Goal: Task Accomplishment & Management: Complete application form

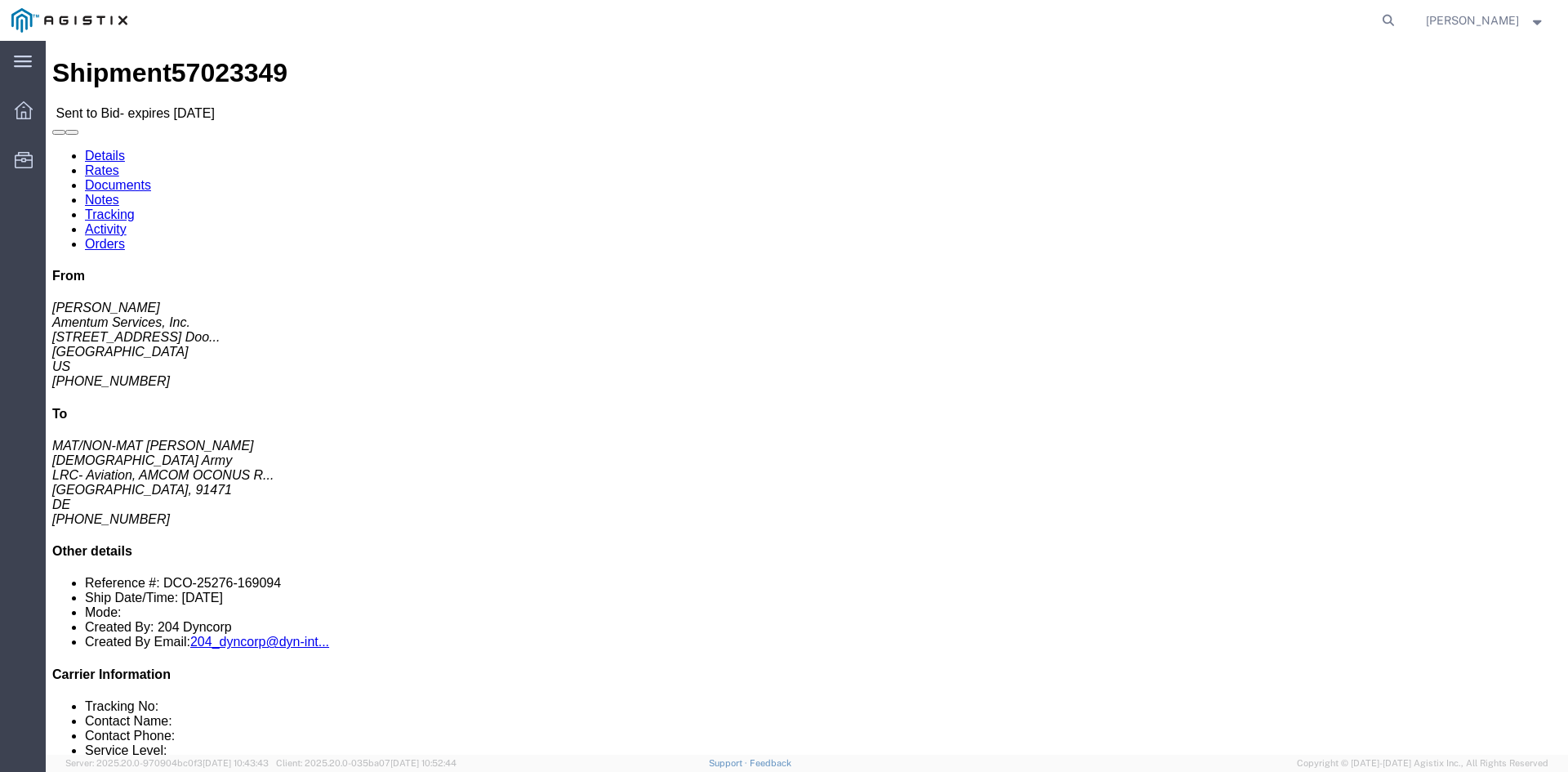
click address "US Army (MAT/NON-MAT Robert Kivlin) AFM-E_Illesheim LRC- Aviation, AMCOM OCONUS…"
click link "Enter / Modify Bid"
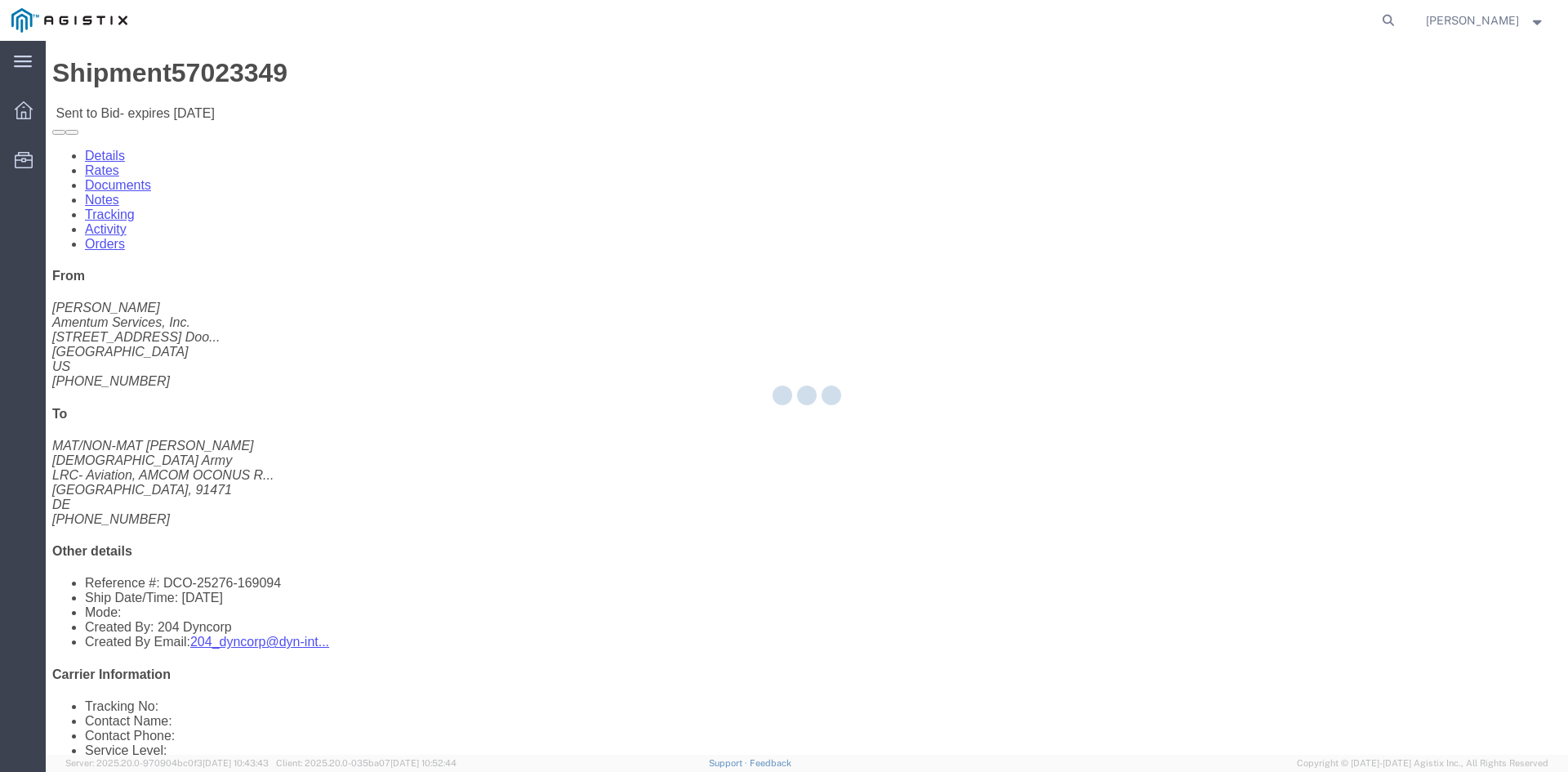
select select "14439"
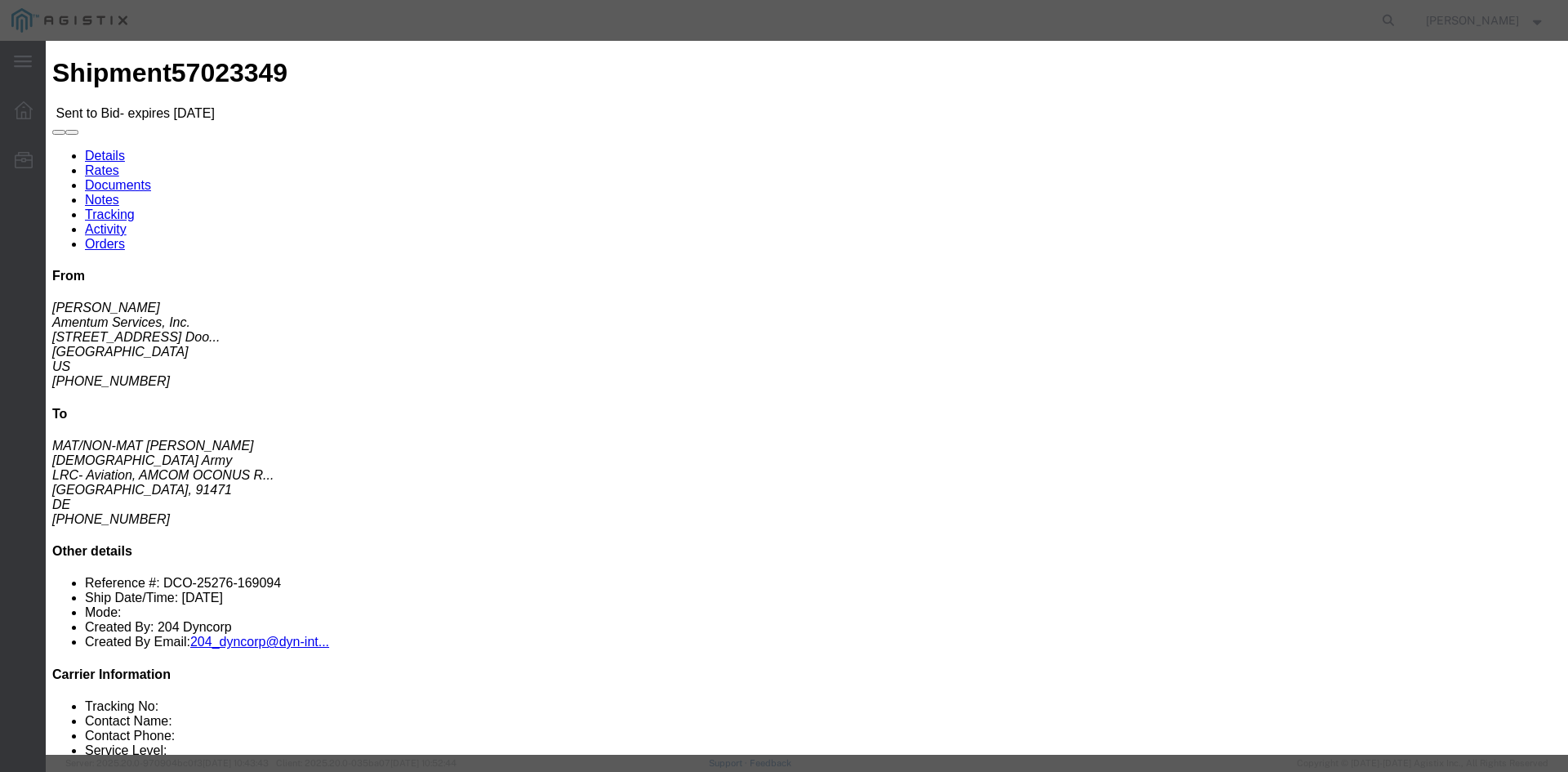
click input "text"
type input "223641"
click textarea
paste textarea "Air Freight Charges ***Door to Door*** ***Subject to space availability at the …"
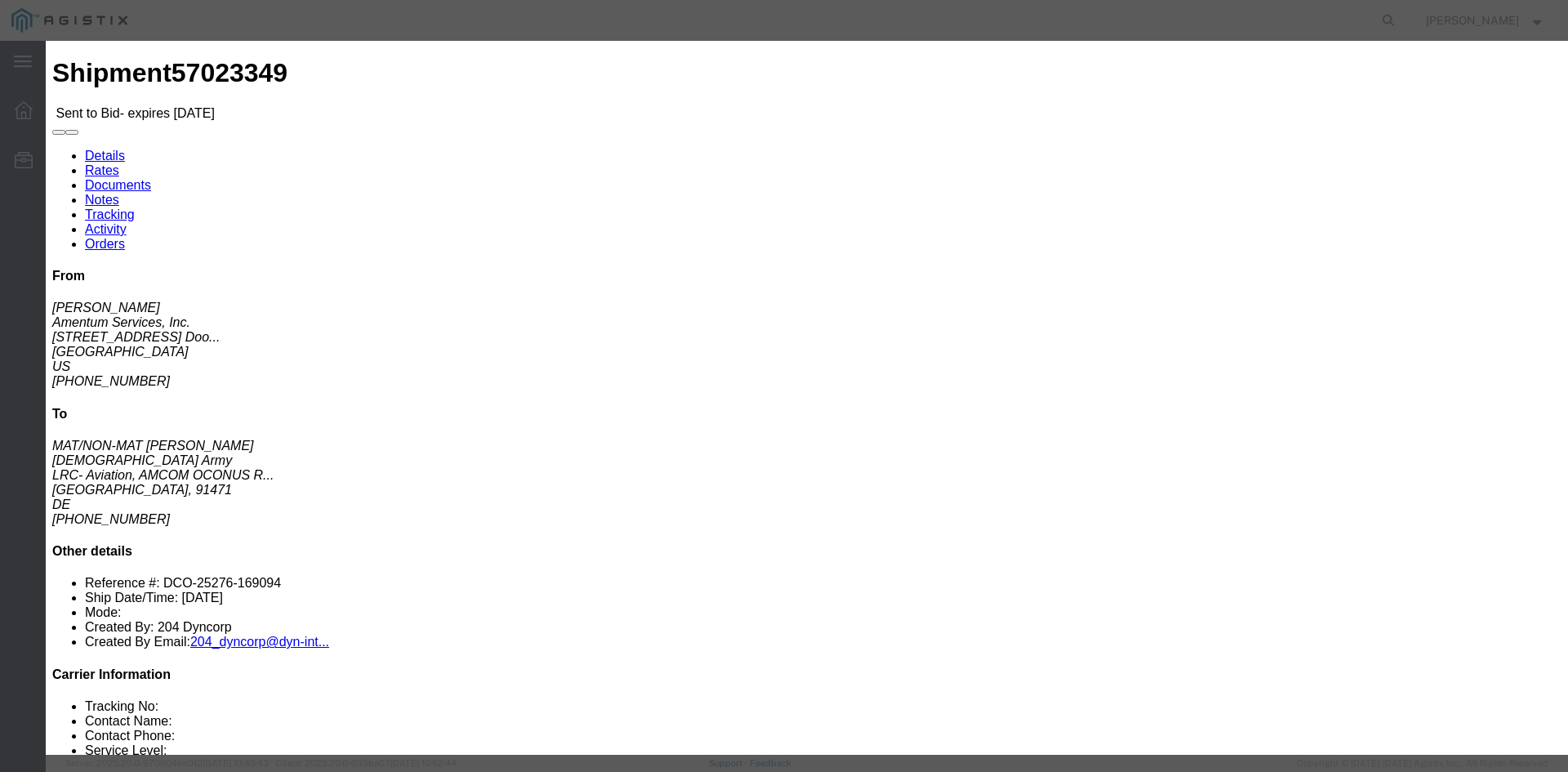
scroll to position [0, 0]
drag, startPoint x: 469, startPoint y: 423, endPoint x: 270, endPoint y: 372, distance: 205.4
click div "Enter Bid Rates Confirmation Details Bid Information Vendor Select Priority Wor…"
type textarea "***Door to Door*** ***Subject to space availability at the time of booking*** *…"
click select "Select Air Less than Truckload Multi-Leg Ocean Freight Rail Small Parcel Truckl…"
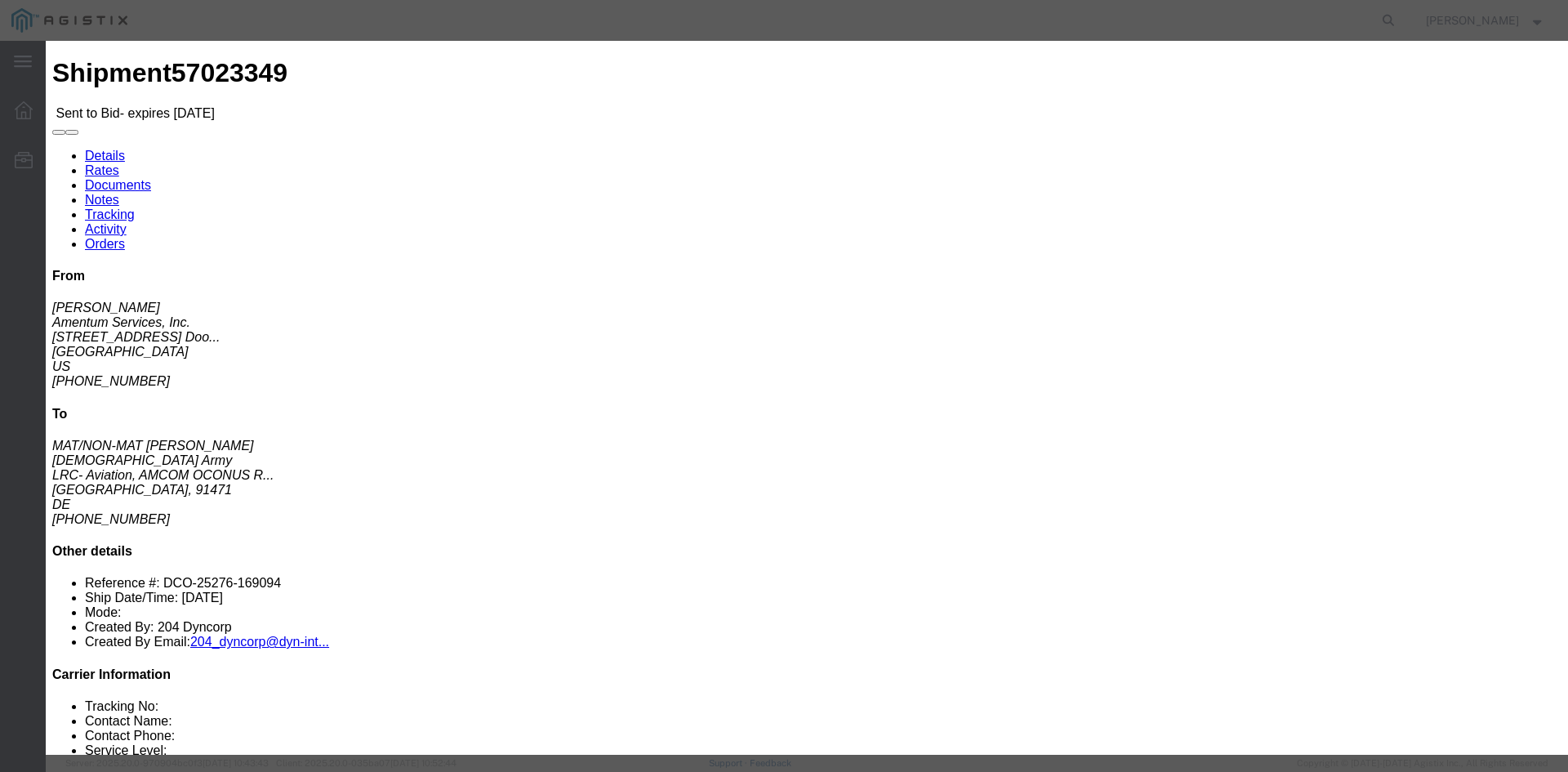
select select "AIR"
click select "Select Air Less than Truckload Multi-Leg Ocean Freight Rail Small Parcel Truckl…"
click input "number"
paste input "4265.52"
type input "4265.51"
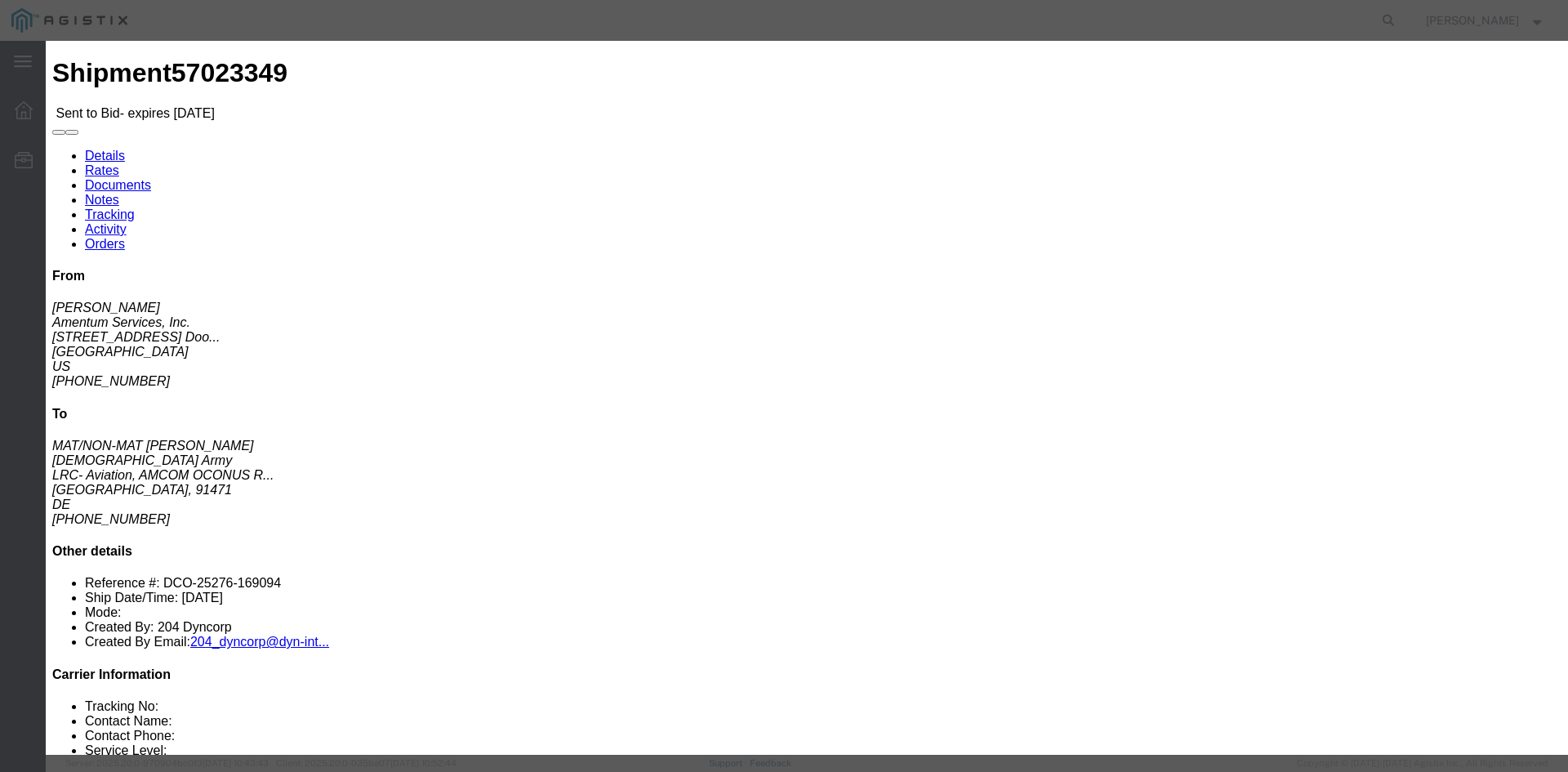
click input "number"
type input "0.01"
click input "number"
type input "7"
click input "text"
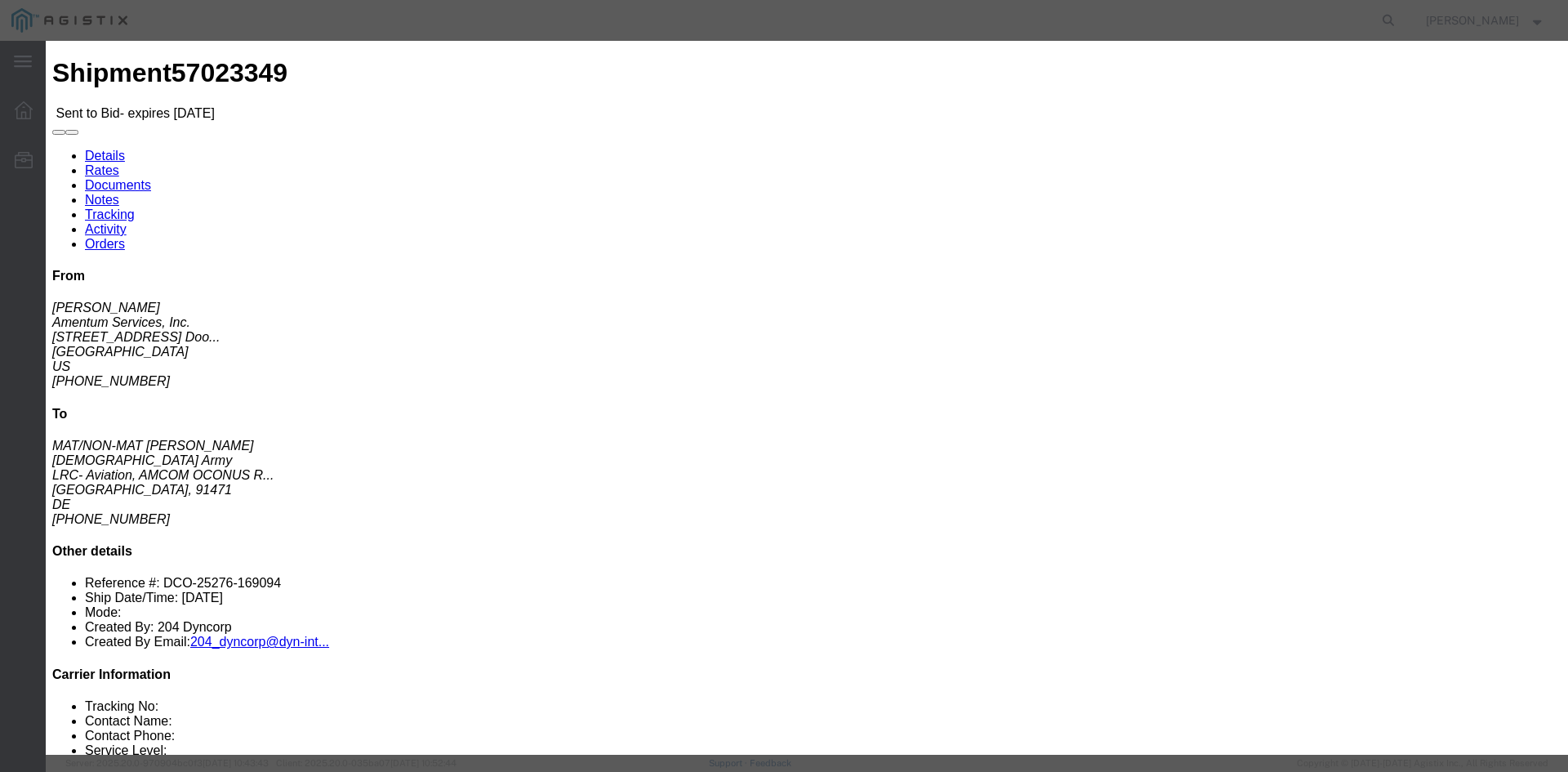
click input "text"
drag, startPoint x: 572, startPoint y: 317, endPoint x: 510, endPoint y: 303, distance: 63.6
click div "Mode Select Air Less than Truckload Multi-Leg Ocean Freight Rail Small Parcel T…"
type input "DFW"
click input "text"
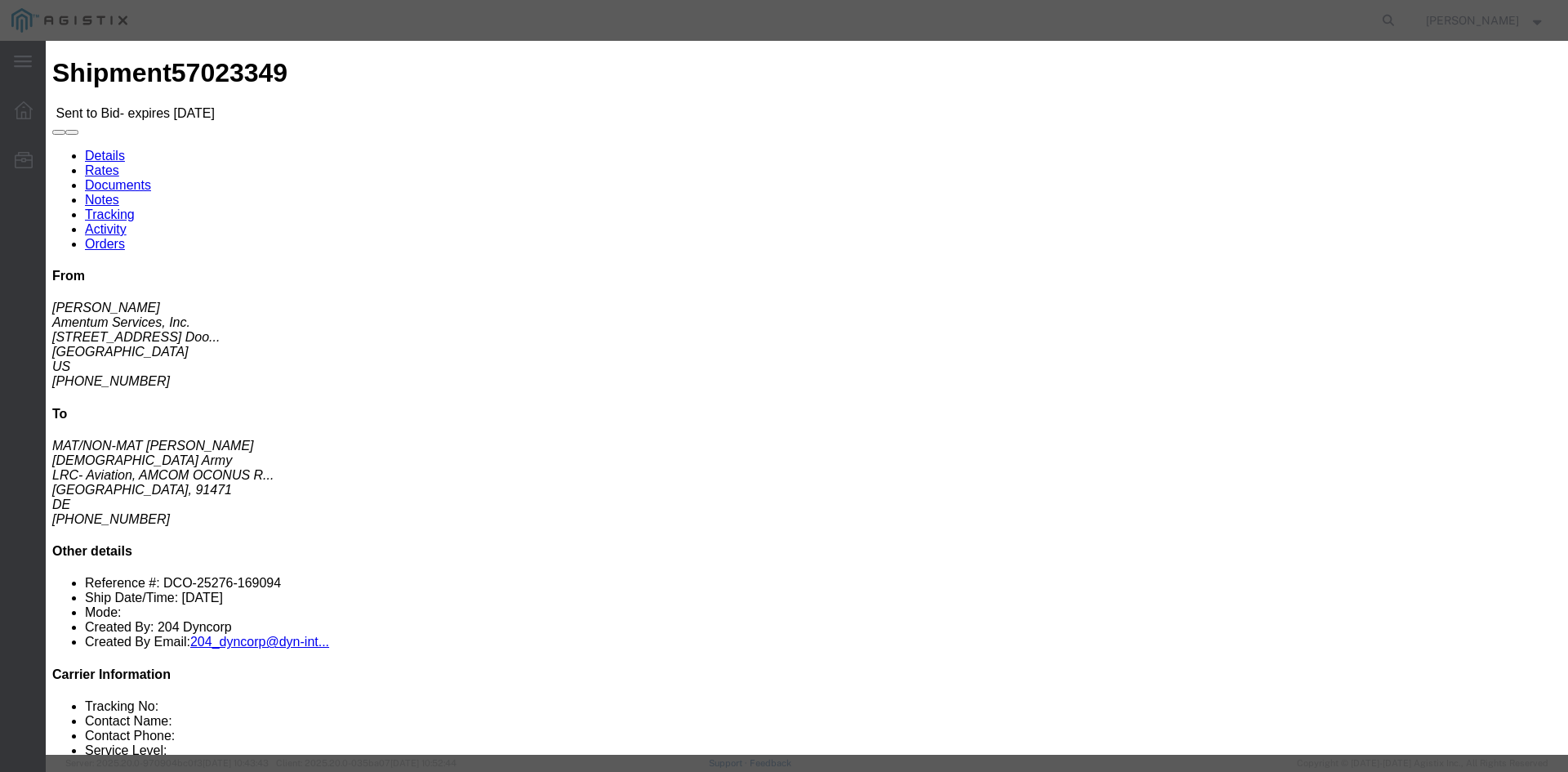
type input "FRA"
drag, startPoint x: 579, startPoint y: 295, endPoint x: 520, endPoint y: 282, distance: 60.4
click div "Transit Days 7"
type input "6"
click select "Select 2 Day Service 3 Axle Winch Truck 3 to 5 Day Service 96L Domestic Flat Ra…"
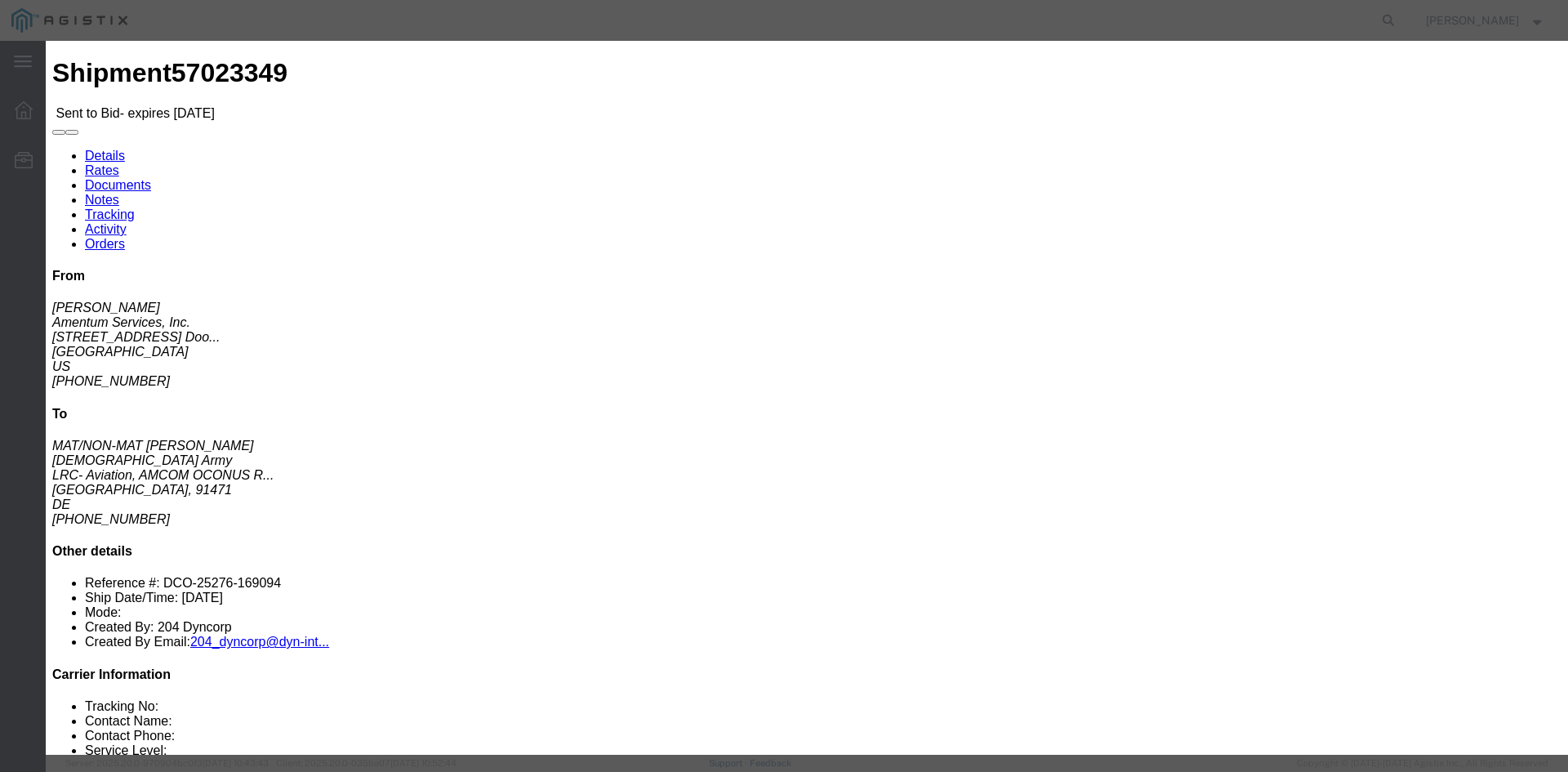
select select "3_TO_5_DAY"
click select "Select 2 Day Service 3 Axle Winch Truck 3 to 5 Day Service 96L Domestic Flat Ra…"
click textarea "***Door to Door*** ***Subject to space availability at the time of booking*** *…"
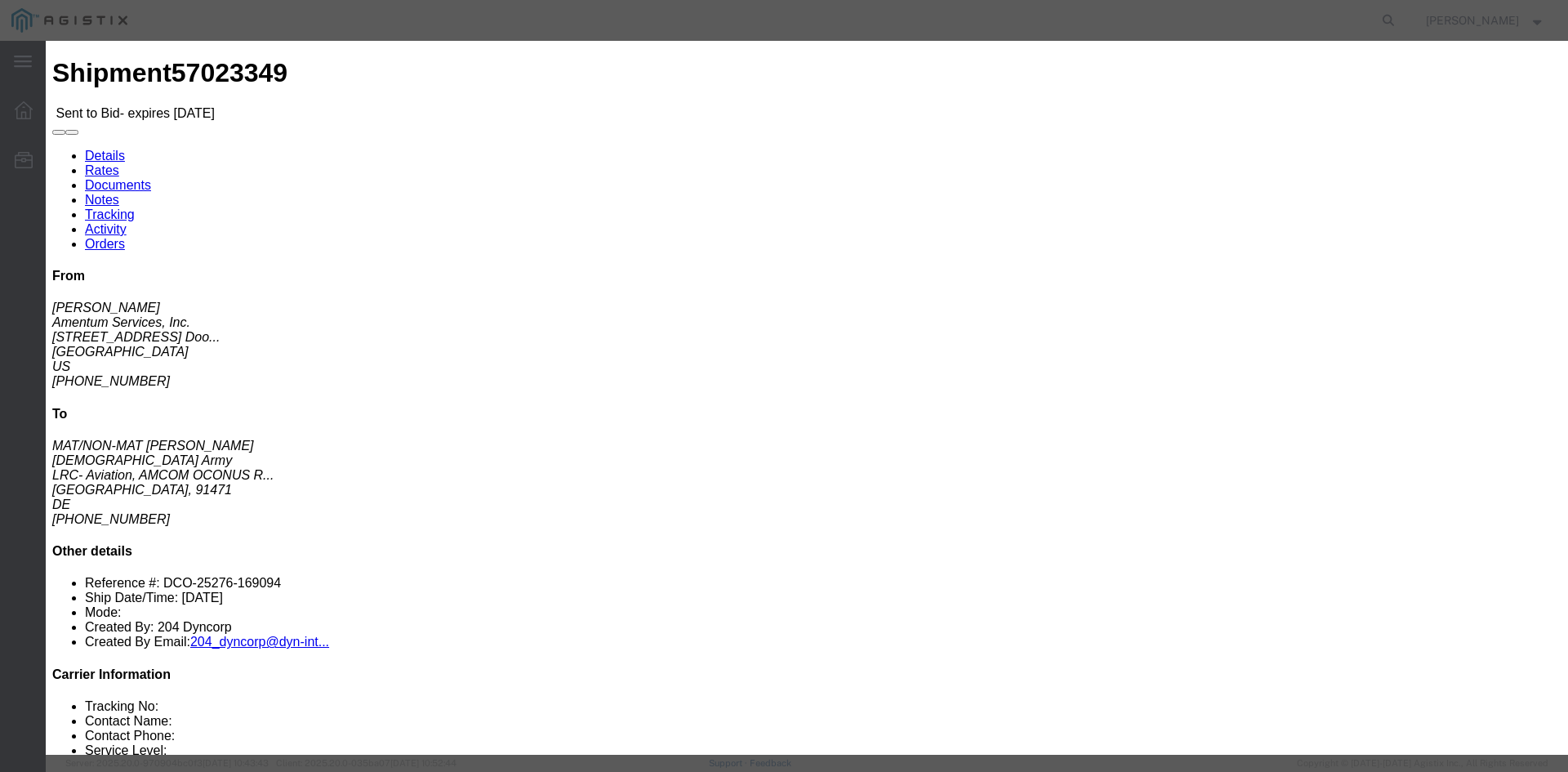
type textarea "***Door to Door*** ***Subject to space availability at the time of booking*** *…"
click button "Submit"
click textarea "***Door to Door*** ***Subject to space availability at the time of booking*** *…"
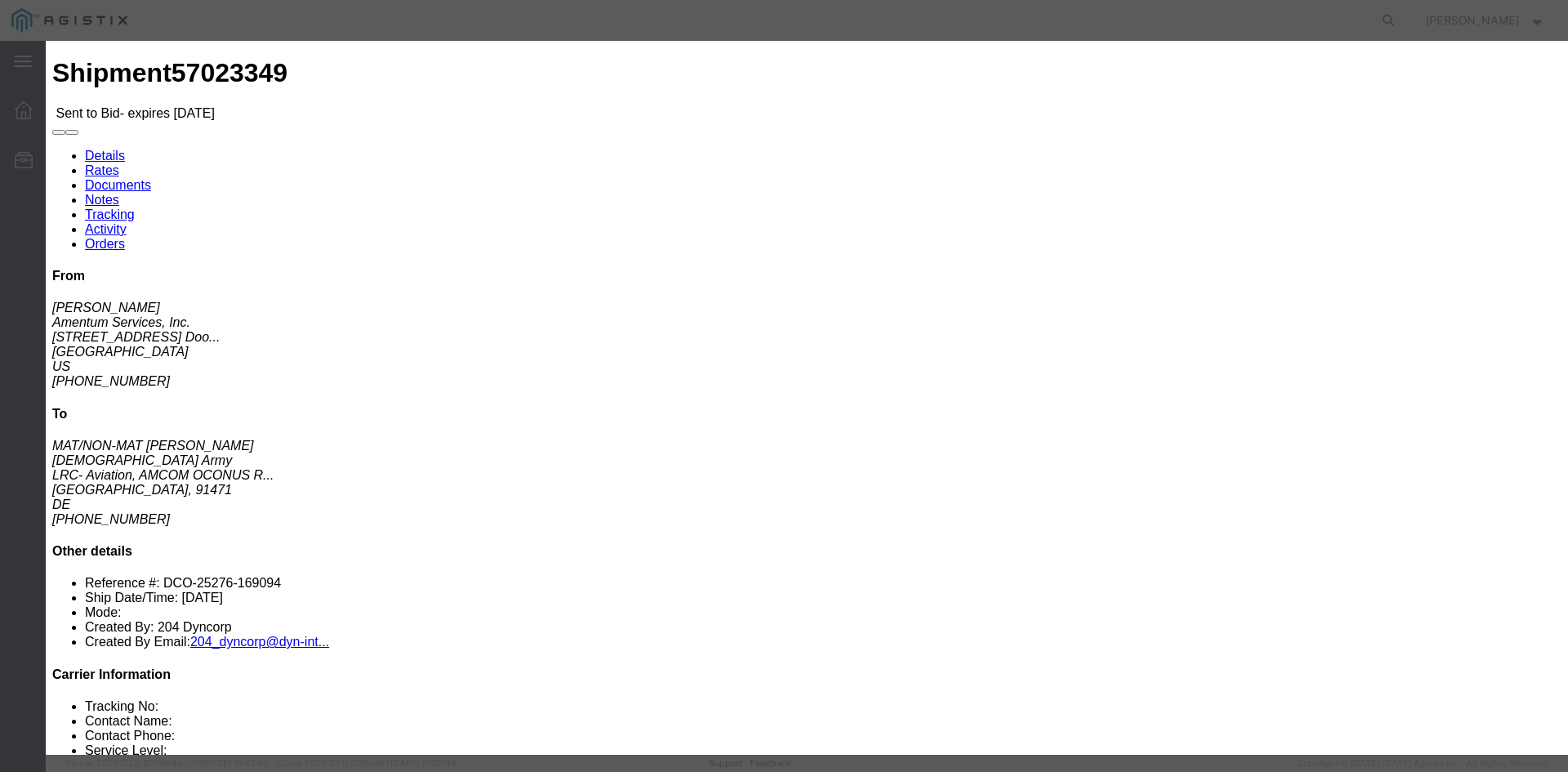
drag, startPoint x: 1214, startPoint y: 386, endPoint x: 1221, endPoint y: 326, distance: 60.4
click div "Service Level: This field is required. Rates Confirmation Details Bid Informati…"
click select "Select 2 Day Air LTL Standard 3 - 5 Day Less than Truckload Ocean TL Standard 3…"
select select "35808"
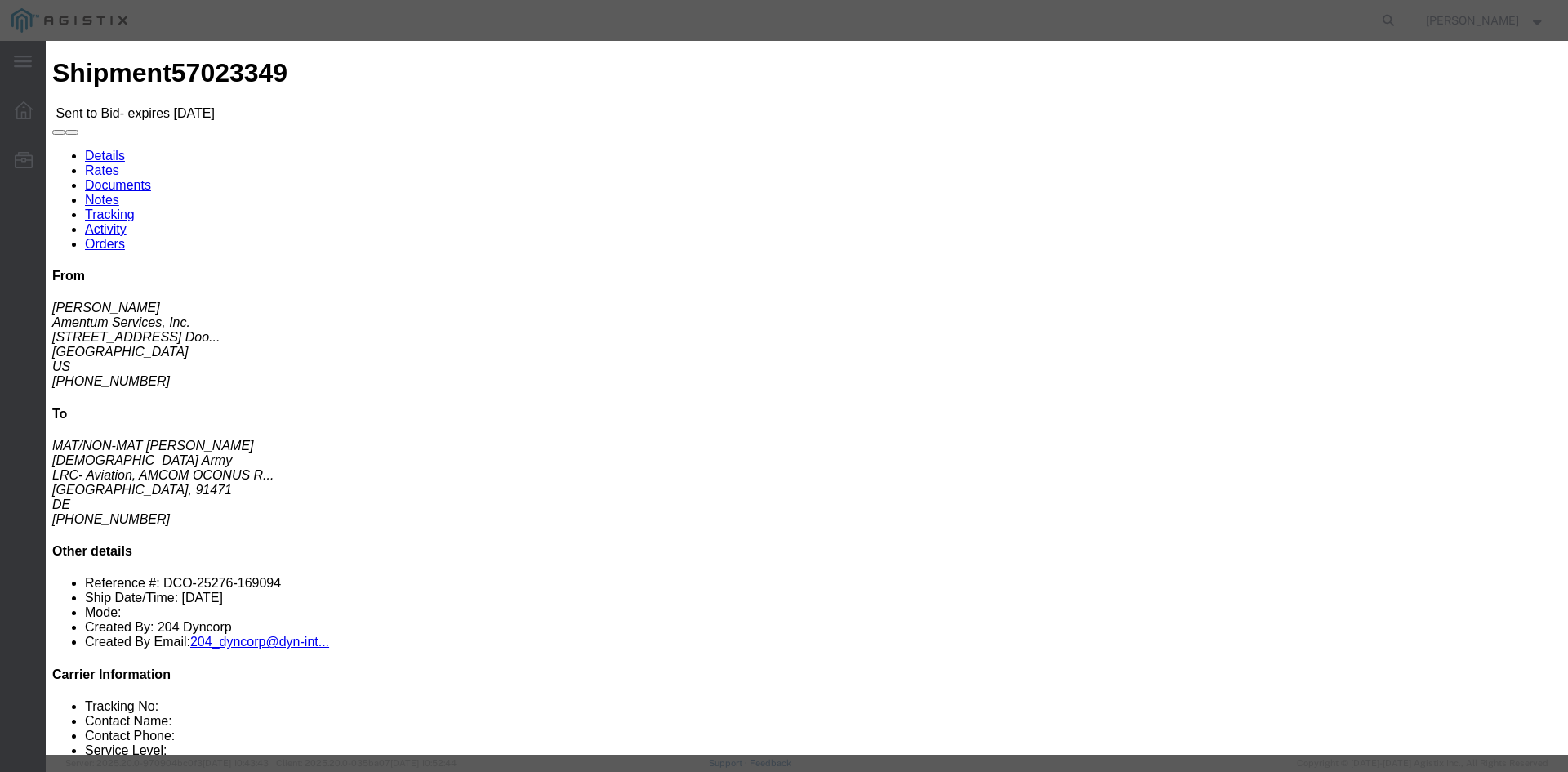
click select "Select 2 Day Air LTL Standard 3 - 5 Day Less than Truckload Ocean TL Standard 3…"
drag, startPoint x: 1127, startPoint y: 630, endPoint x: 1117, endPoint y: 627, distance: 10.4
click button "Submit"
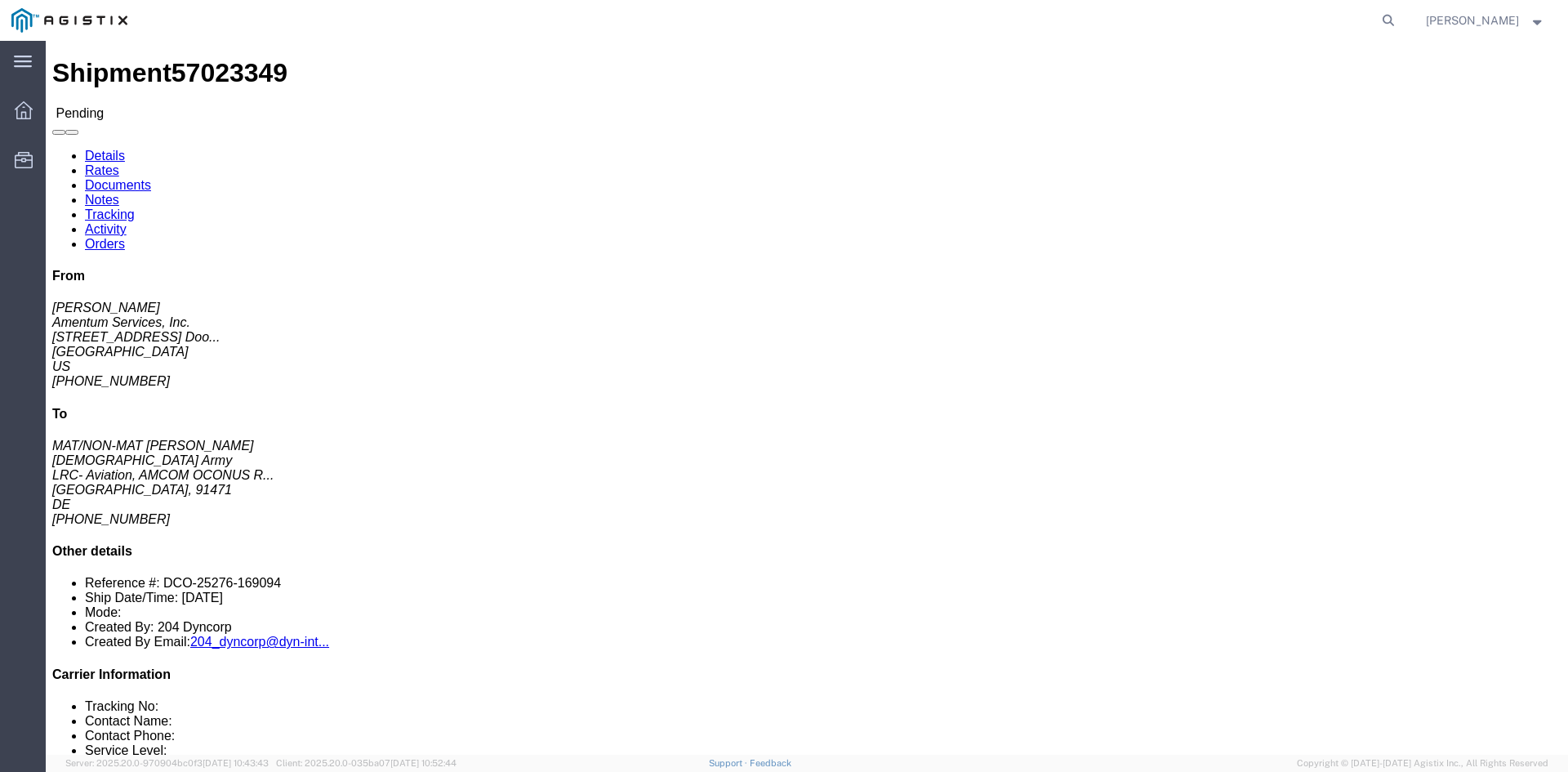
click link "Documents"
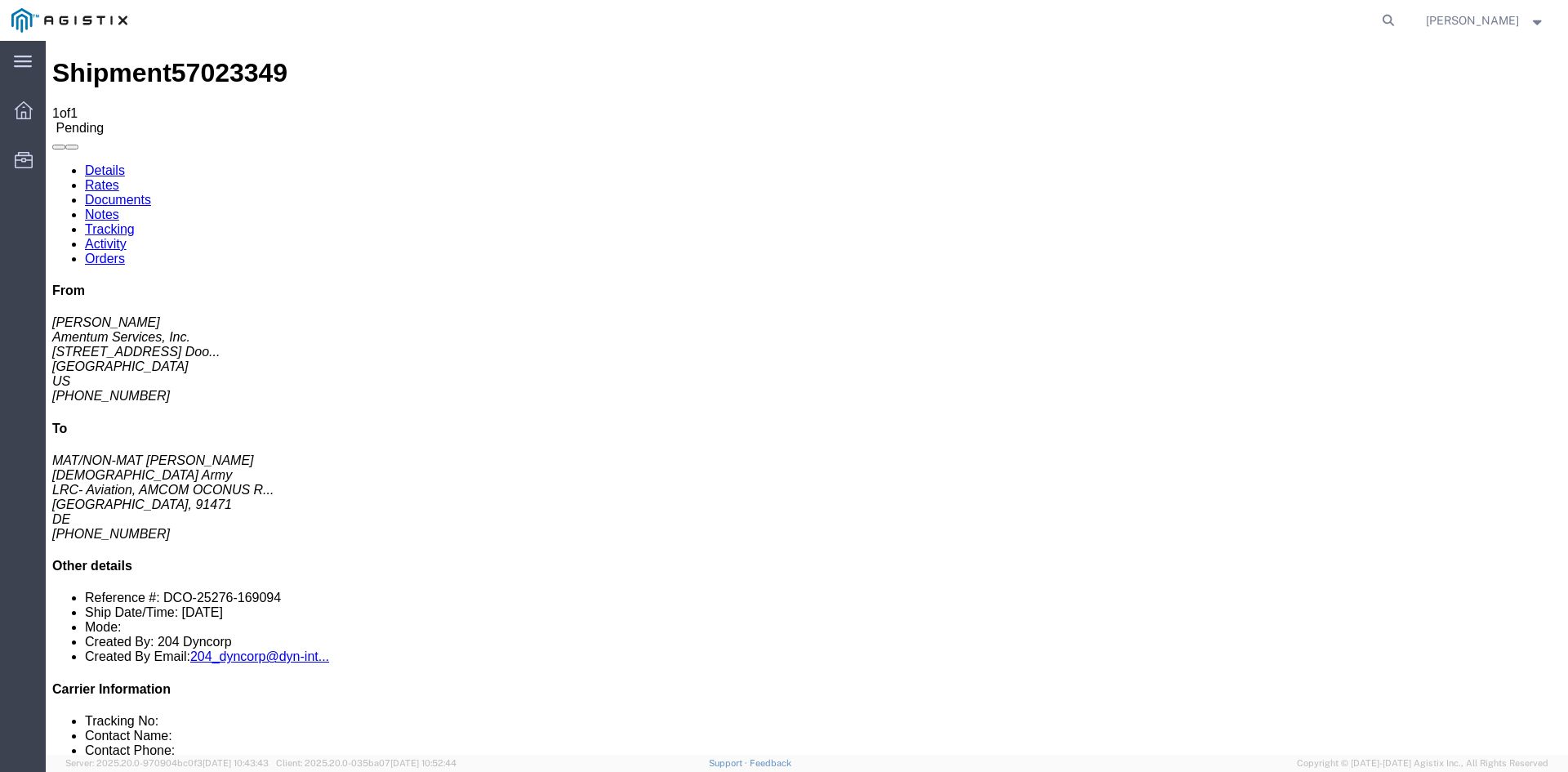
drag, startPoint x: 1166, startPoint y: 153, endPoint x: 1124, endPoint y: 166, distance: 44.0
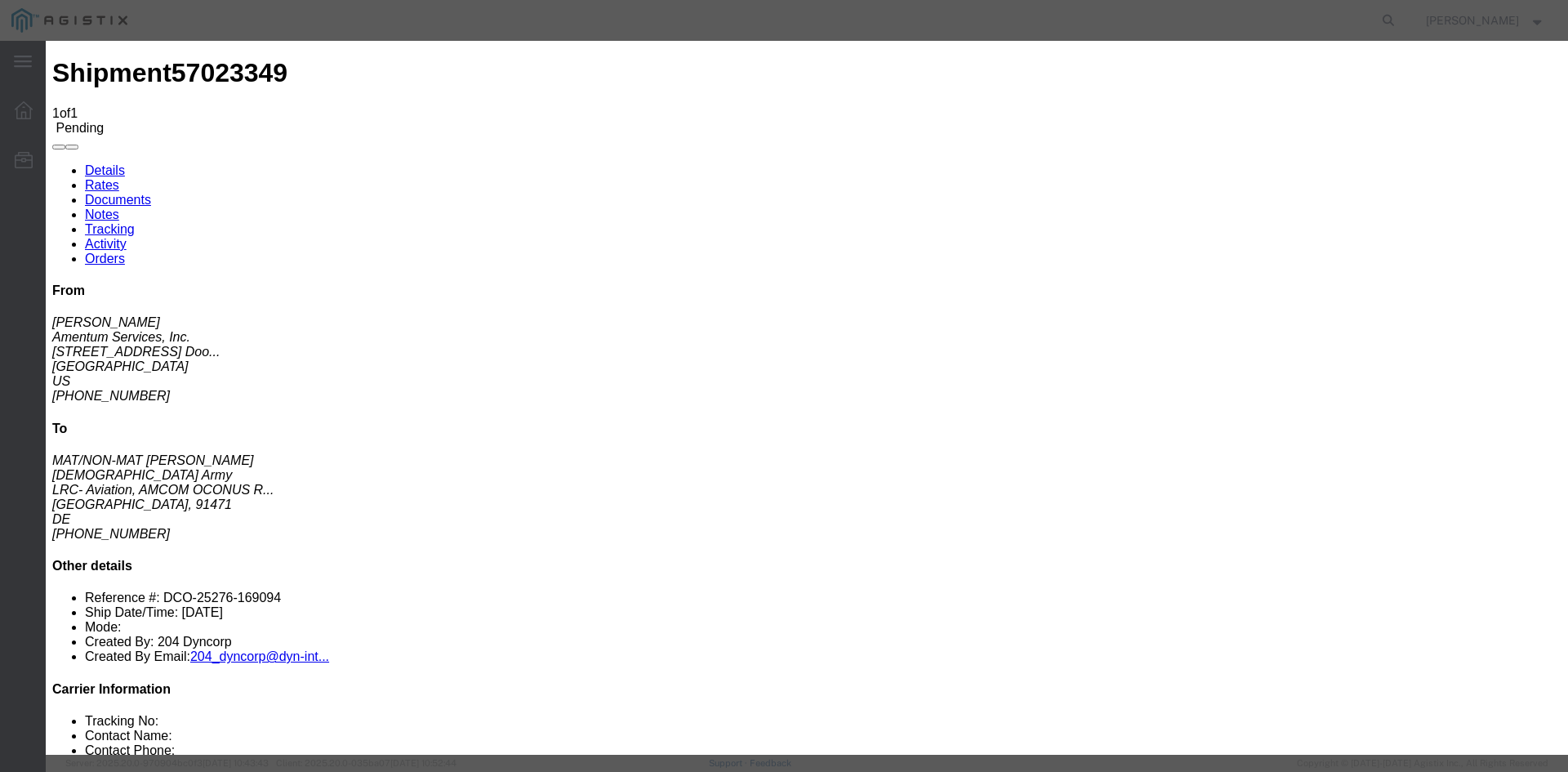
drag, startPoint x: 471, startPoint y: 171, endPoint x: 481, endPoint y: 173, distance: 10.2
type input "C:\fakepath\Priority Worldwide Quote - 223641 - AMENTUM.pdf"
type input "223641"
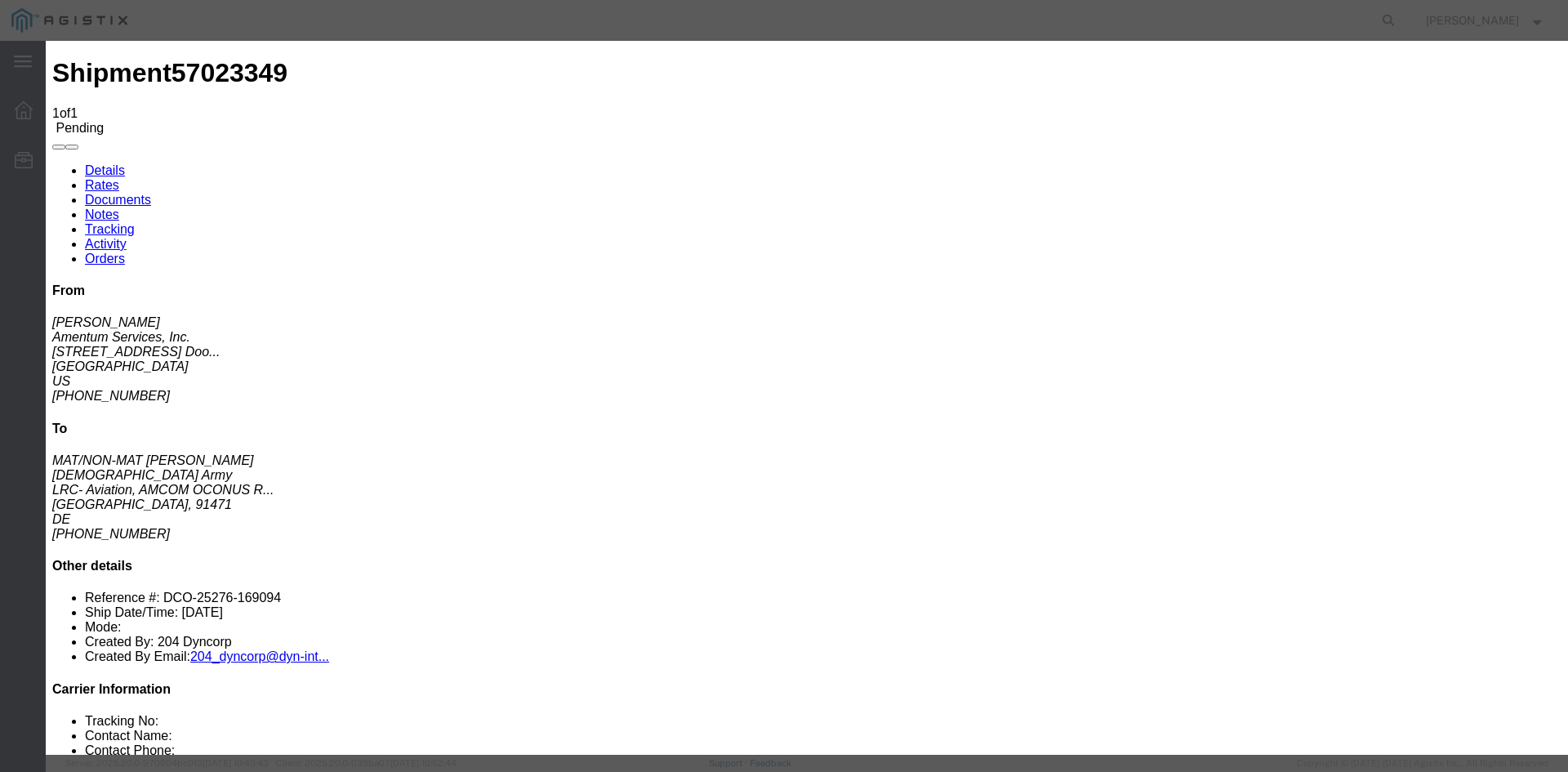
select select
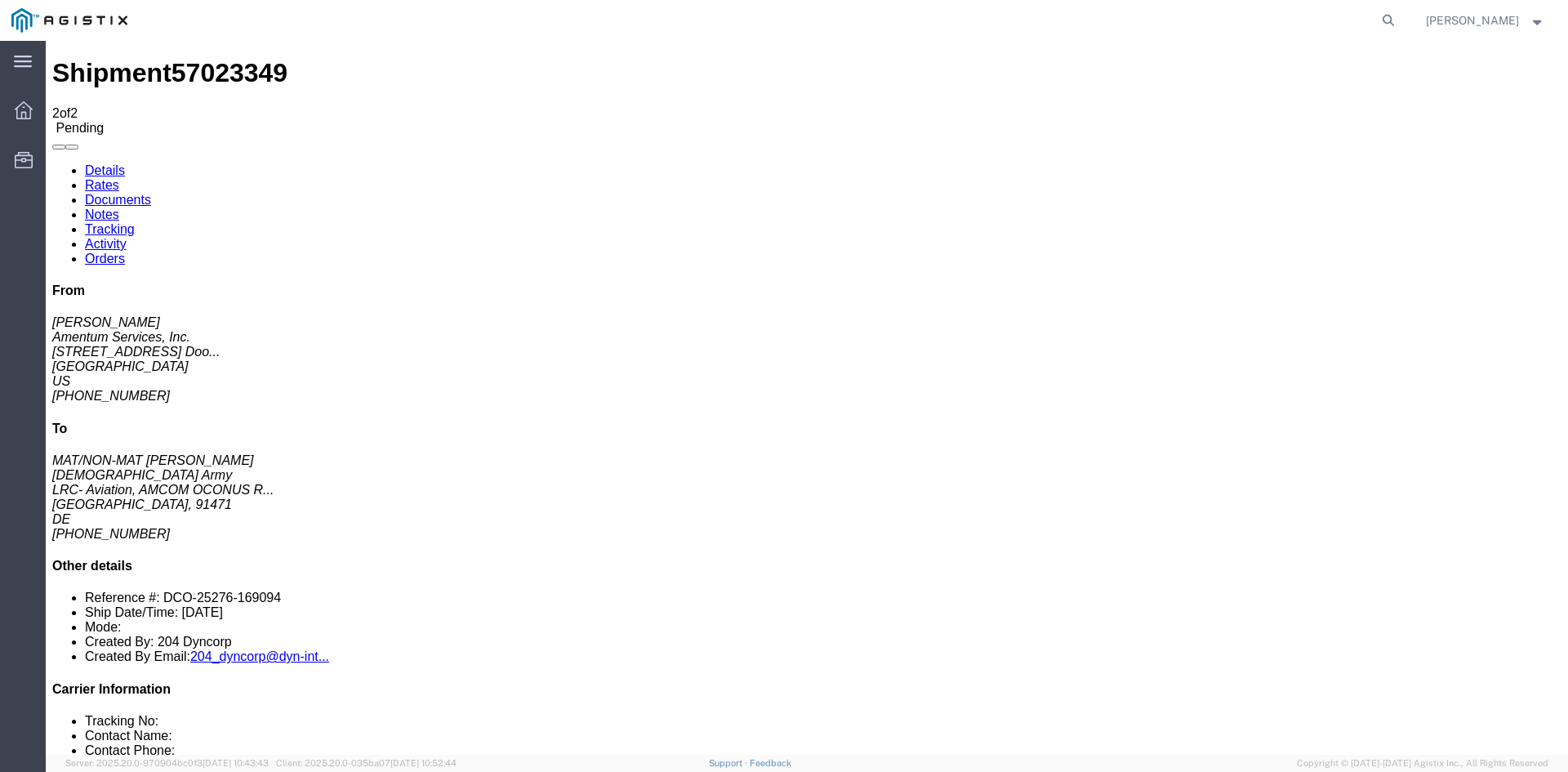
drag, startPoint x: 868, startPoint y: 403, endPoint x: 1026, endPoint y: 401, distance: 158.0
drag, startPoint x: 961, startPoint y: 406, endPoint x: 946, endPoint y: 506, distance: 101.1
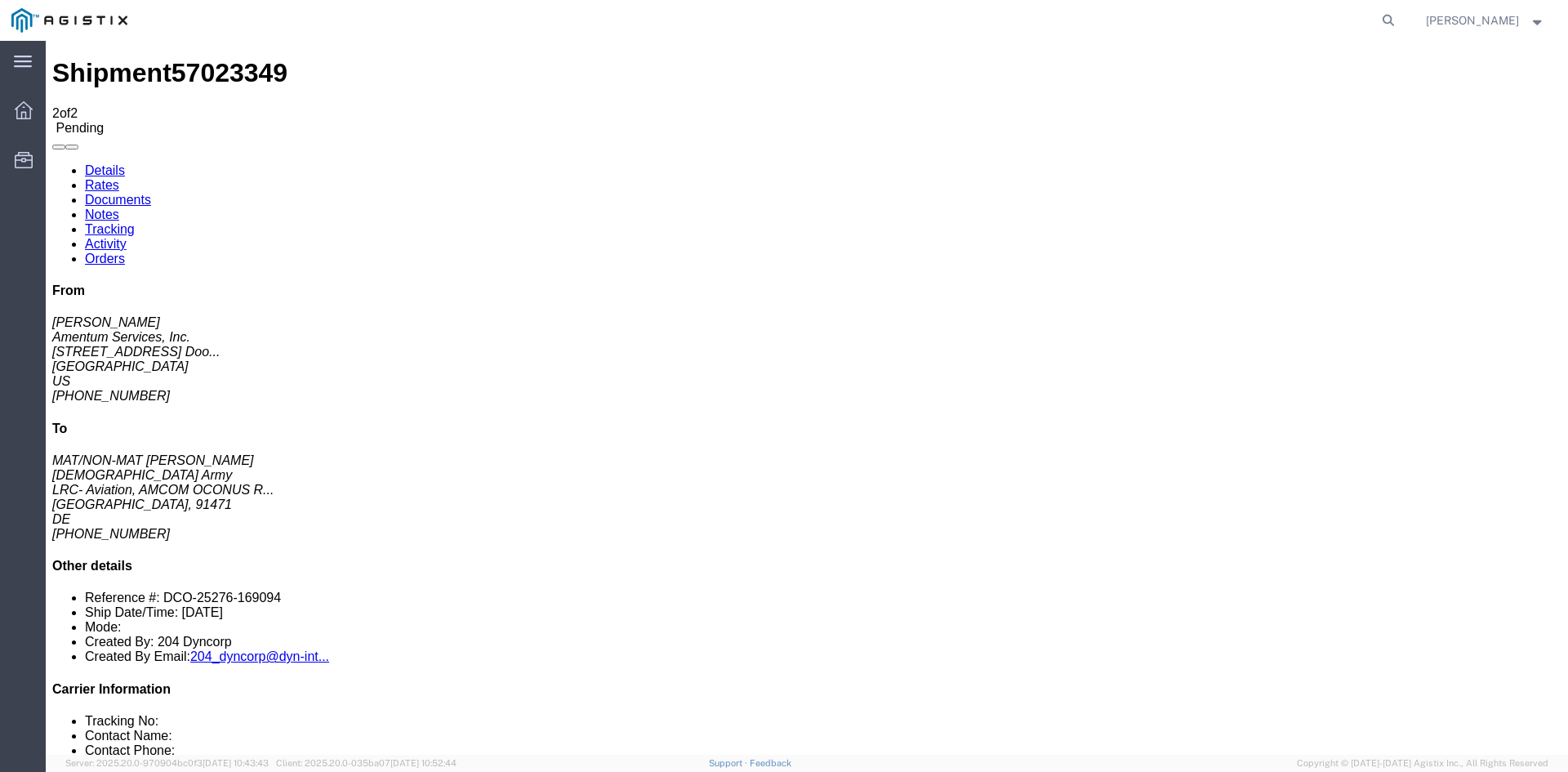
drag, startPoint x: 710, startPoint y: 485, endPoint x: 721, endPoint y: 483, distance: 11.2
drag, startPoint x: 607, startPoint y: 371, endPoint x: 576, endPoint y: 376, distance: 31.4
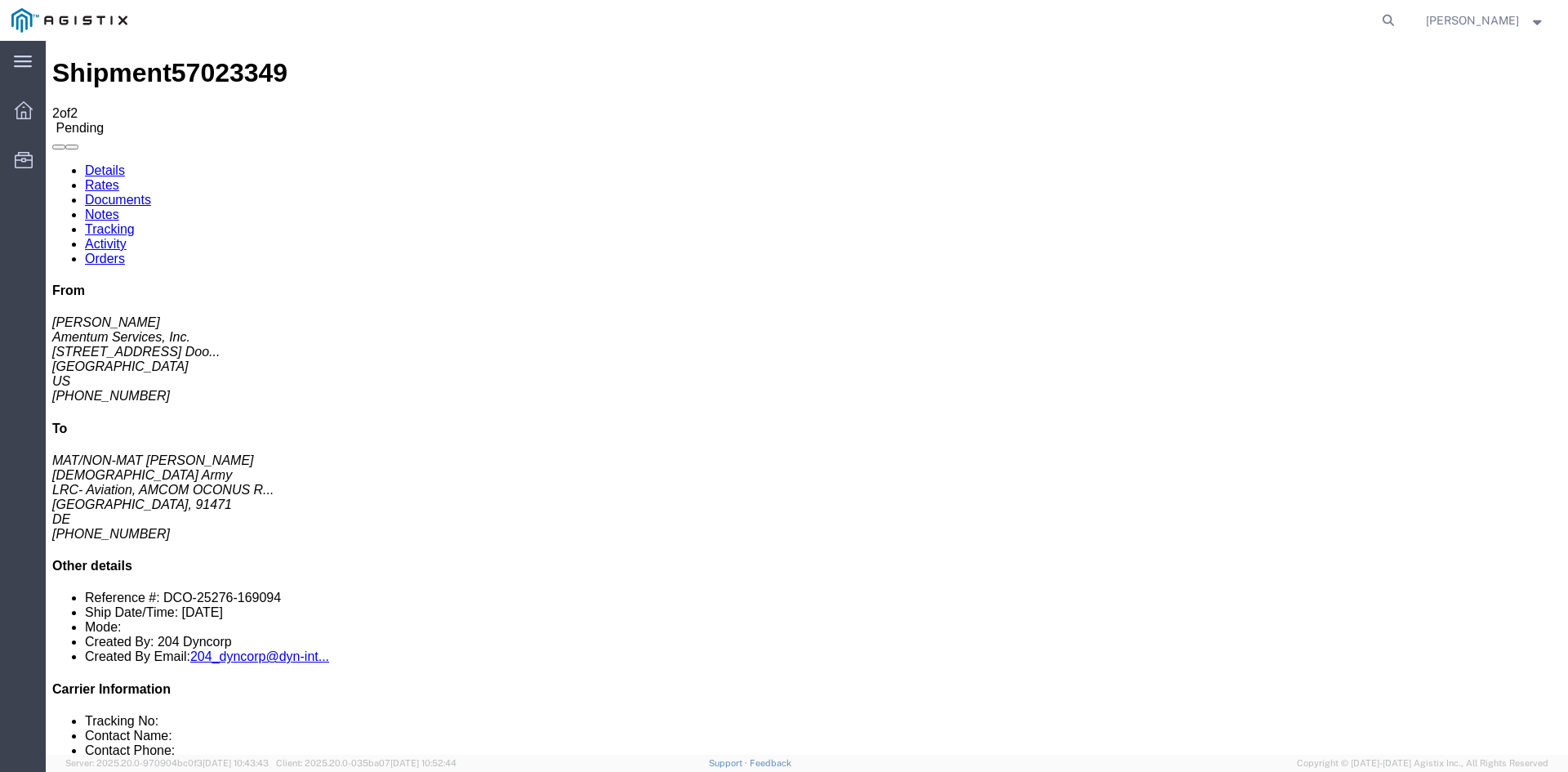
click at [118, 163] on link "Details" at bounding box center [105, 170] width 40 height 14
click span
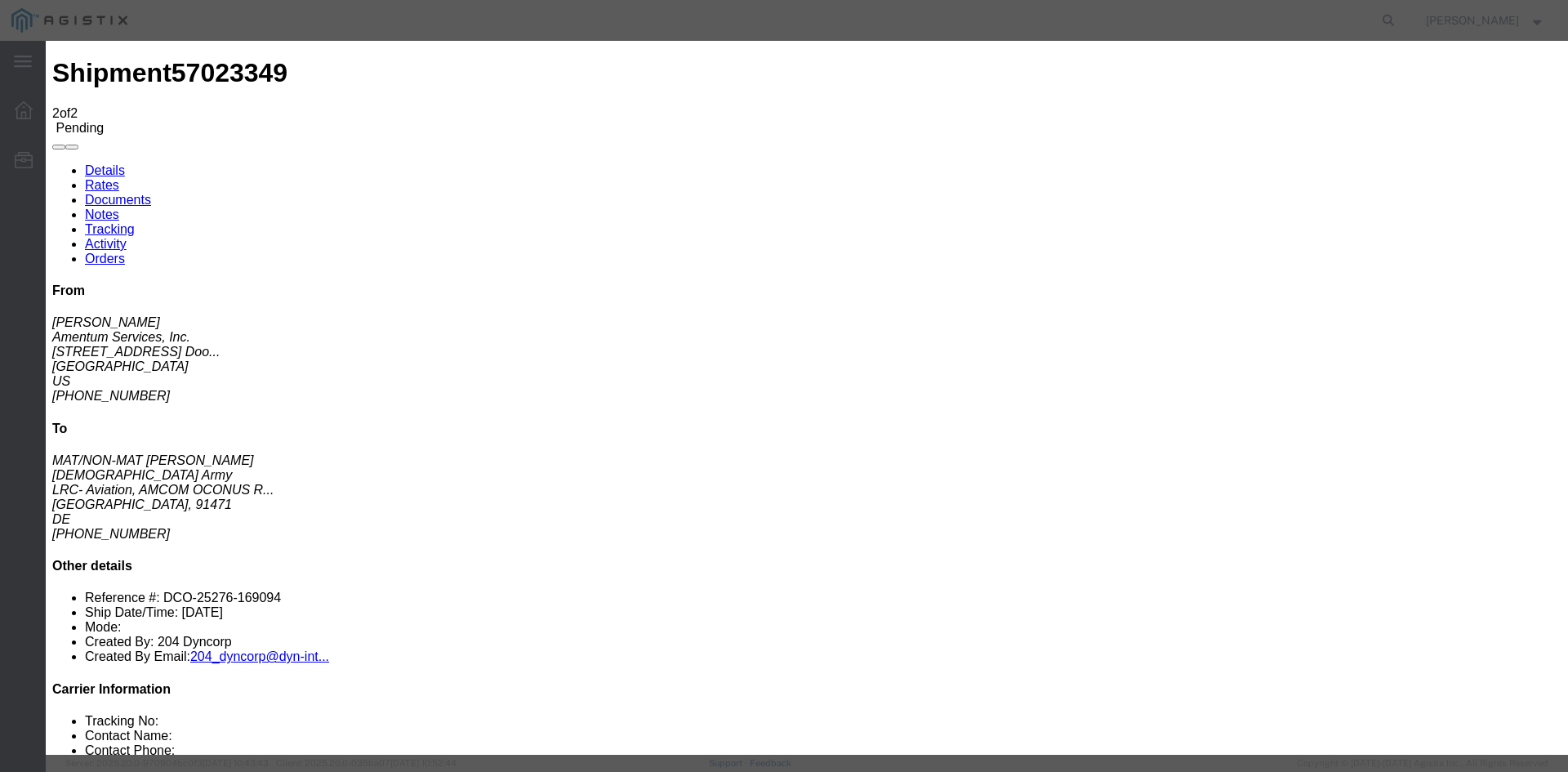
click input "text"
type input "Enter Email Address"
click ul "Enter Email Address"
type input "quotes@priorityworldwide.com"
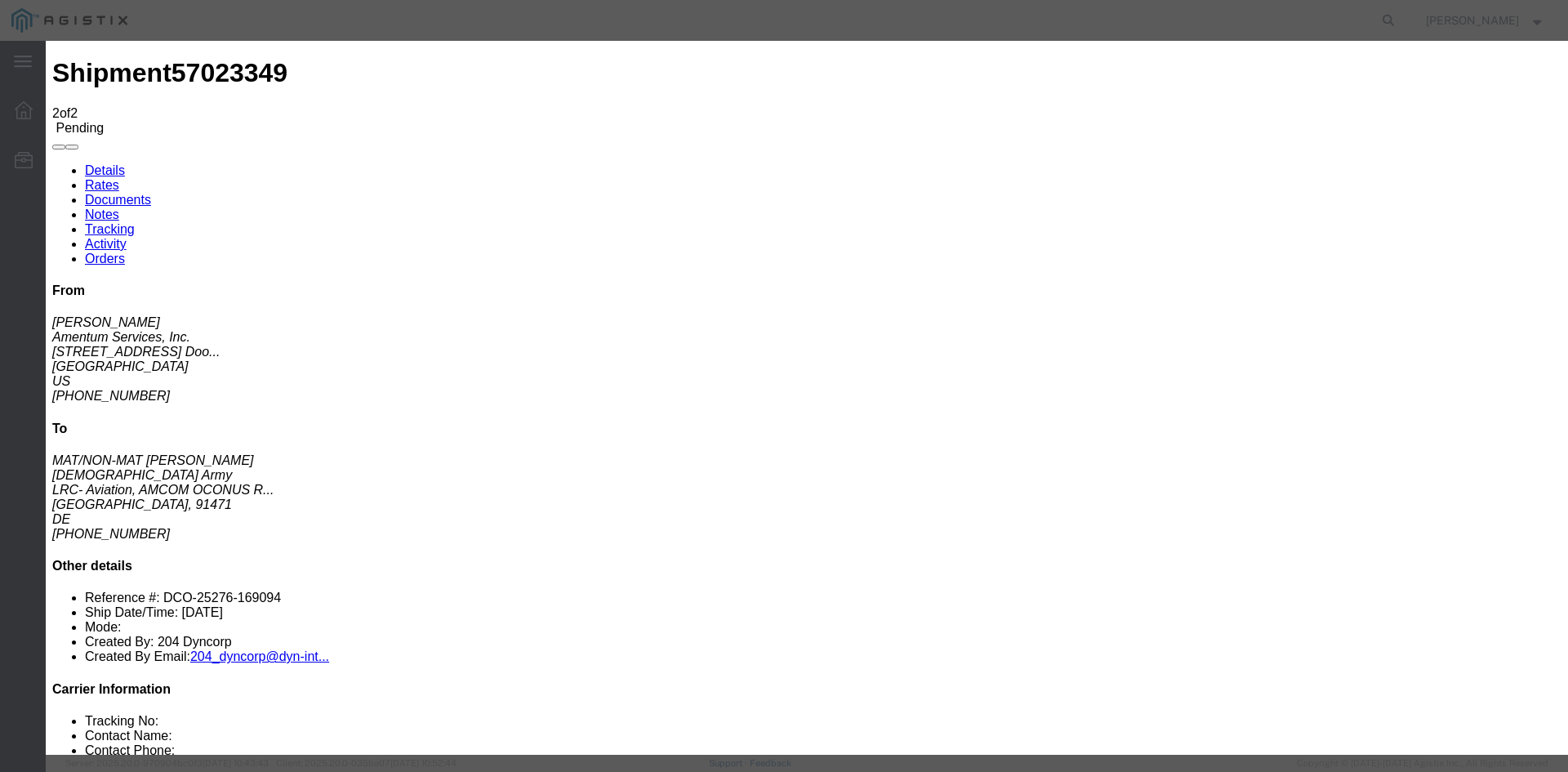
click div "Message"
drag, startPoint x: 530, startPoint y: 224, endPoint x: 529, endPoint y: 245, distance: 21.0
click input "Air Freight Quote Terms v2025-0207"
checkbox input "true"
click input "Priority Worldwide Quote - 223641 - AMENTUM.pdf"
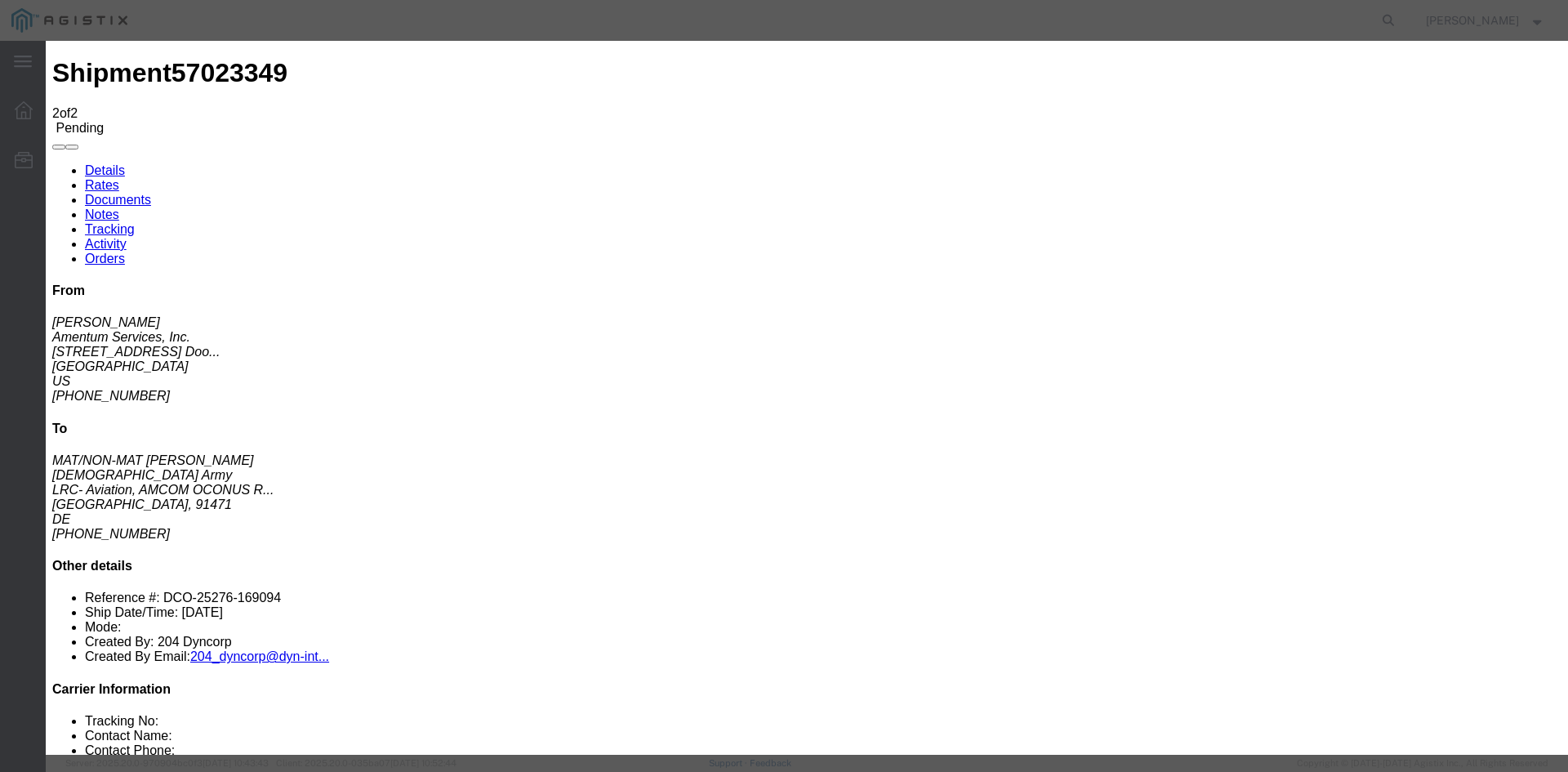
checkbox input "true"
drag, startPoint x: 536, startPoint y: 297, endPoint x: 536, endPoint y: 308, distance: 11.0
click div "Message"
click textarea
type textarea "Bids submitted by Hernani"
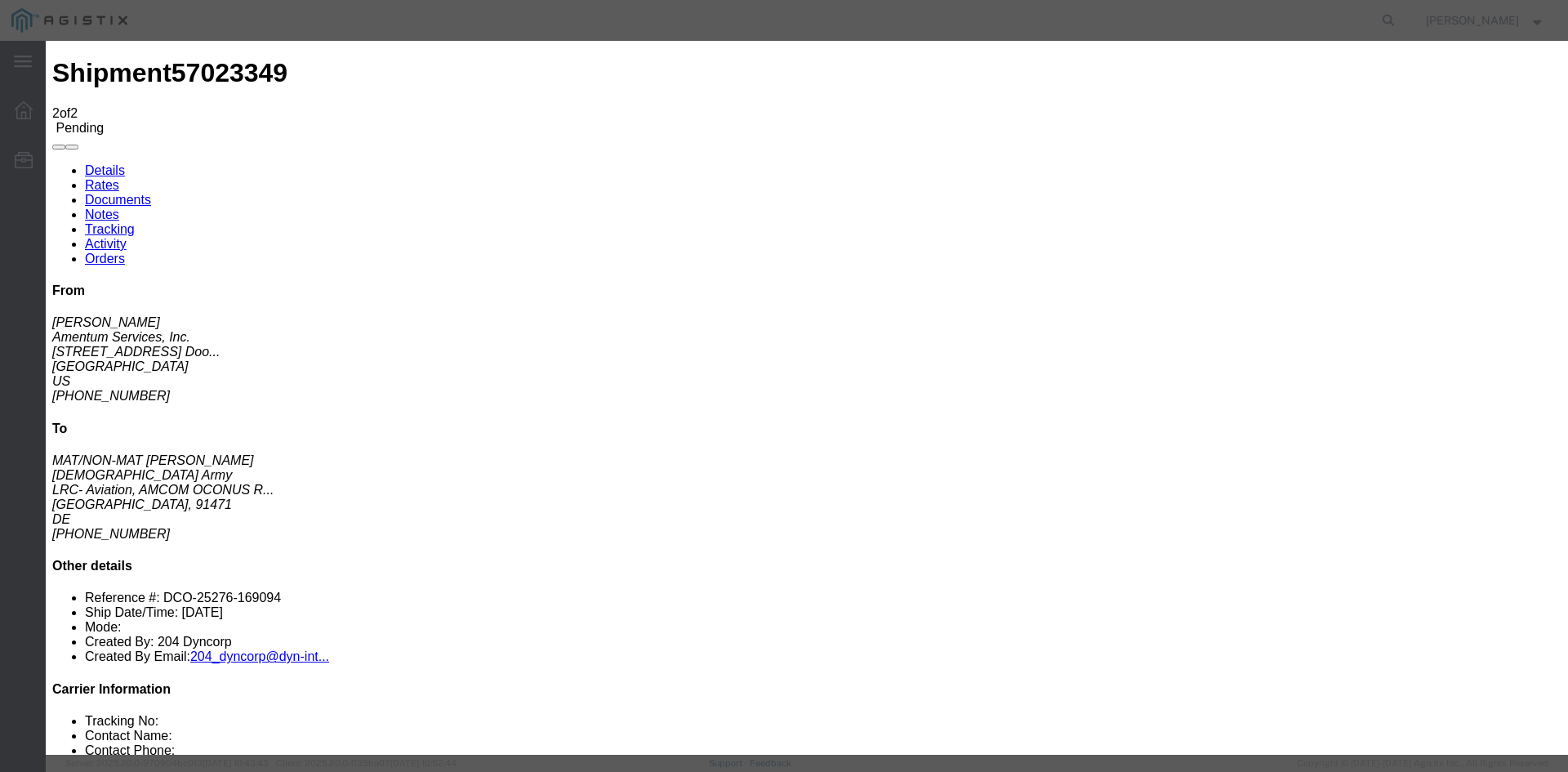
click button "Send"
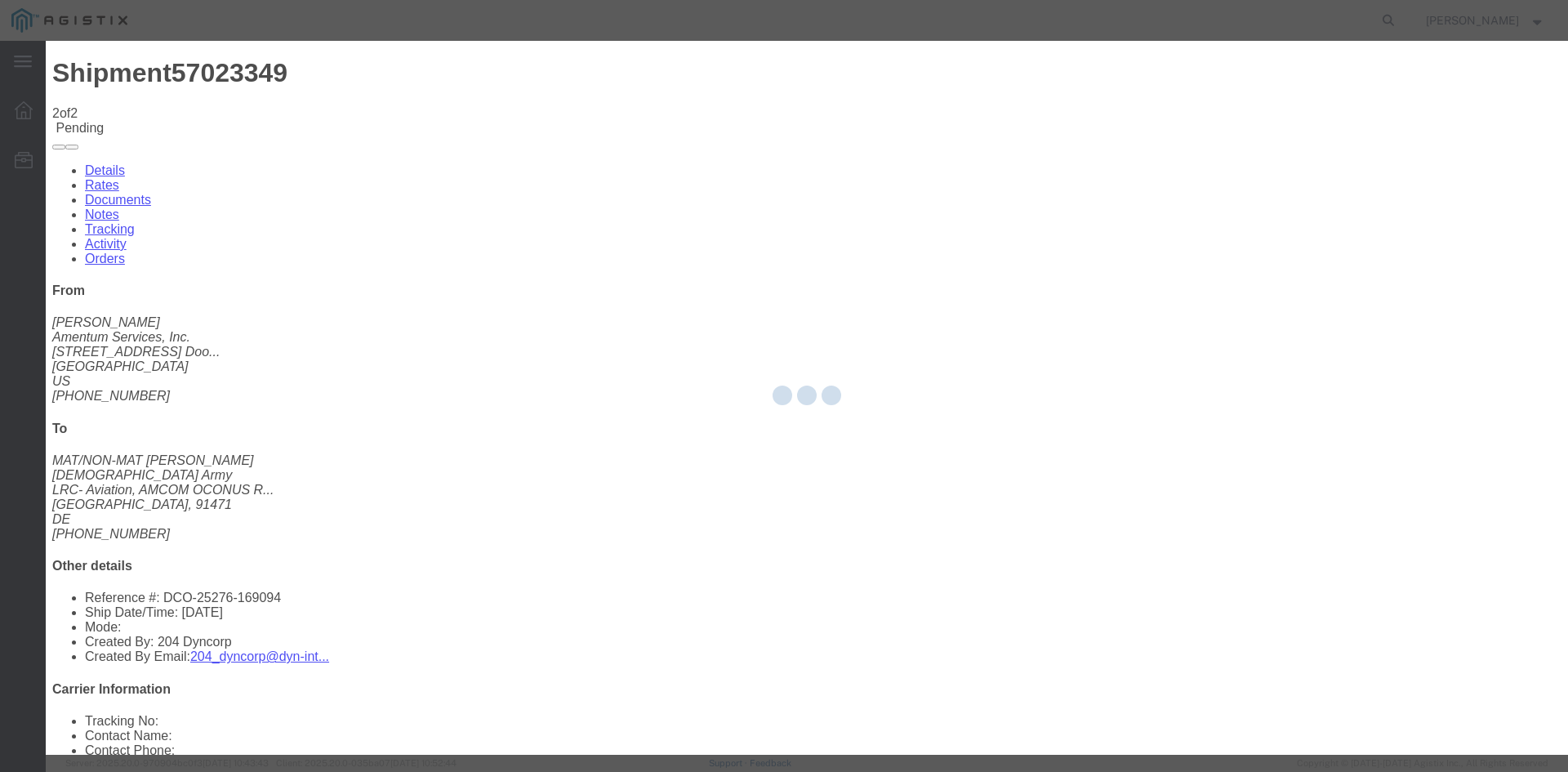
checkbox input "false"
